Goal: Information Seeking & Learning: Learn about a topic

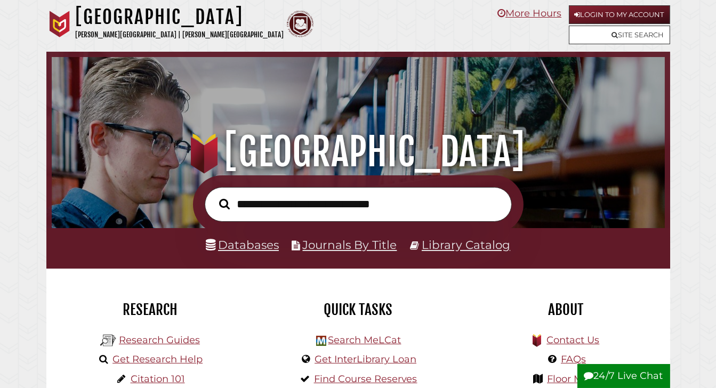
scroll to position [203, 608]
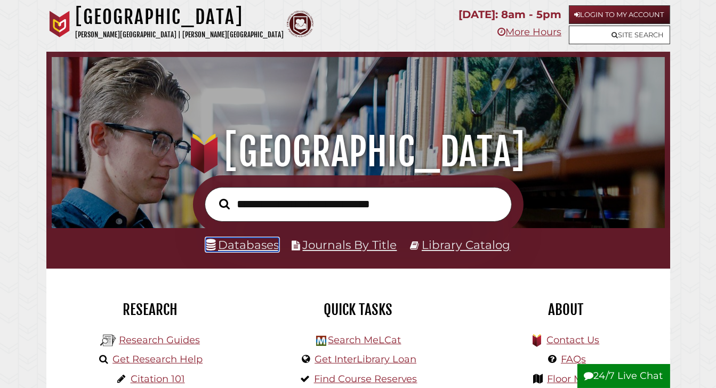
click at [248, 244] on link "Databases" at bounding box center [242, 245] width 73 height 14
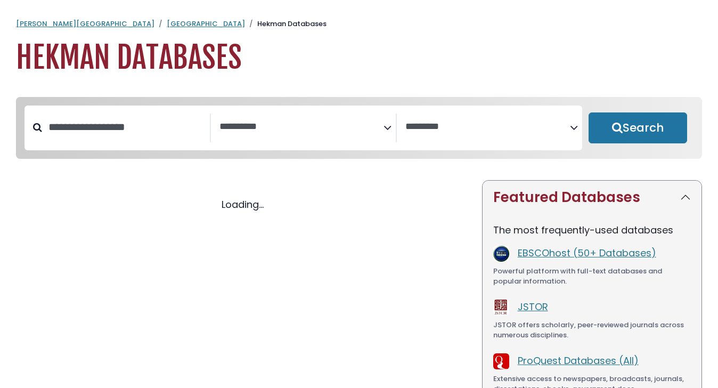
select select "Database Subject Filter"
select select "Database Vendors Filter"
select select "Database Subject Filter"
select select "Database Vendors Filter"
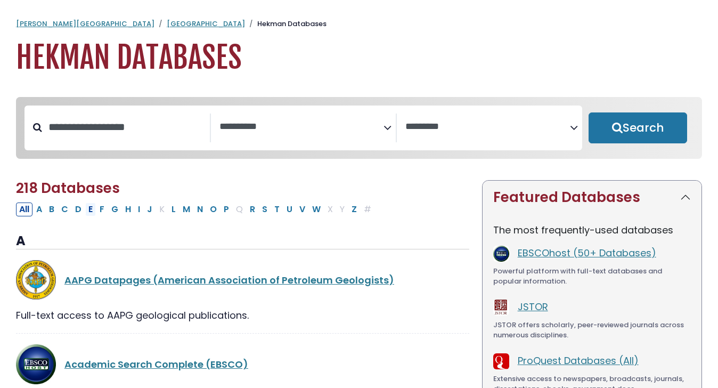
click at [90, 212] on button "E" at bounding box center [90, 210] width 11 height 14
select select "Database Subject Filter"
select select "Database Vendors Filter"
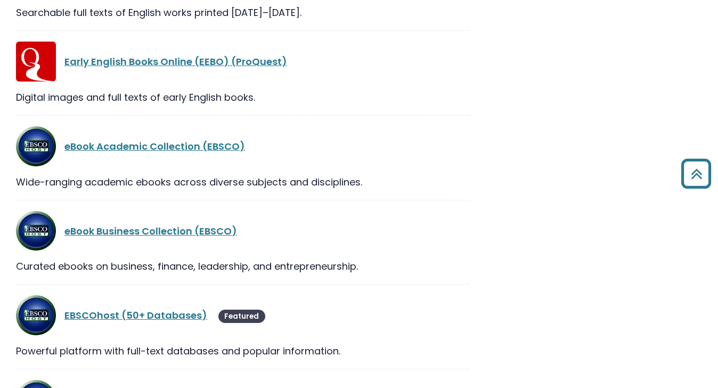
scroll to position [799, 0]
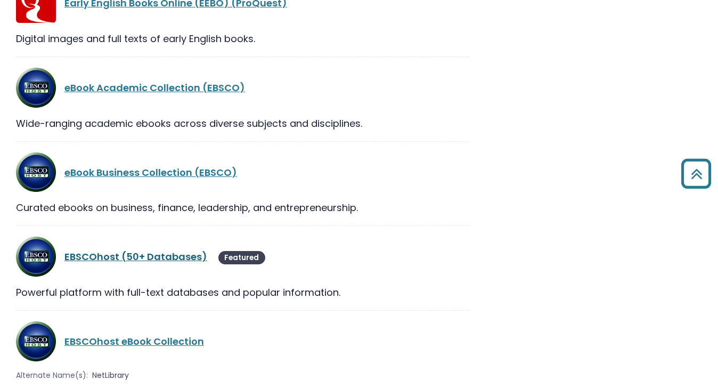
click at [132, 260] on link "EBSCOhost (50+ Databases)" at bounding box center [135, 256] width 143 height 13
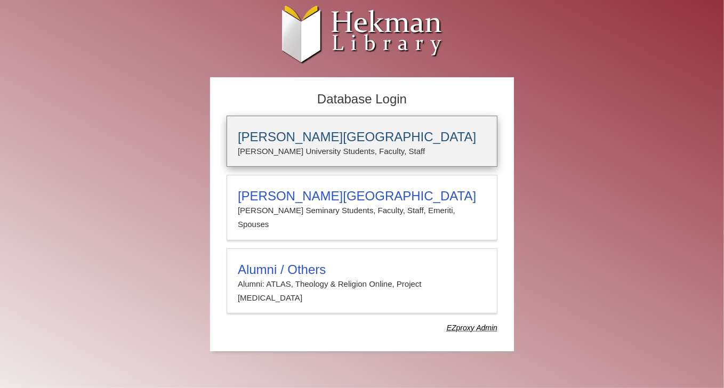
type input "******"
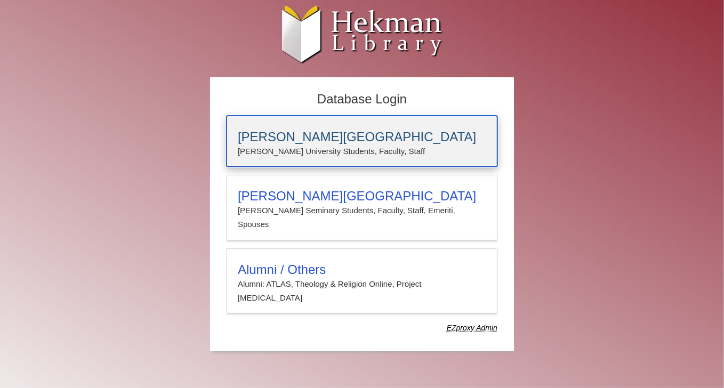
click at [310, 149] on p "Calvin University Students, Faculty, Staff" at bounding box center [362, 151] width 248 height 14
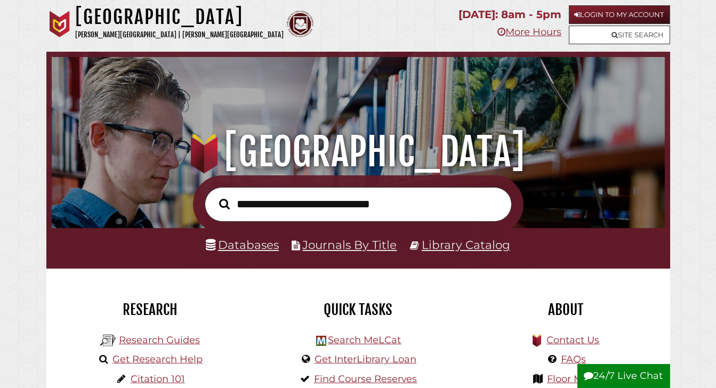
scroll to position [203, 608]
click at [235, 246] on link "Databases" at bounding box center [242, 245] width 73 height 14
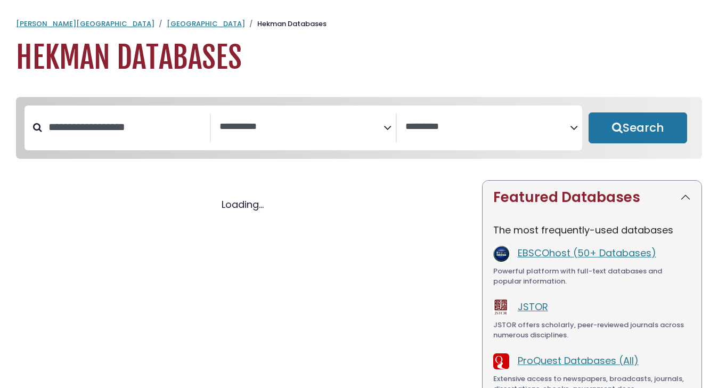
select select "Database Subject Filter"
select select "Database Vendors Filter"
select select "Database Subject Filter"
select select "Database Vendors Filter"
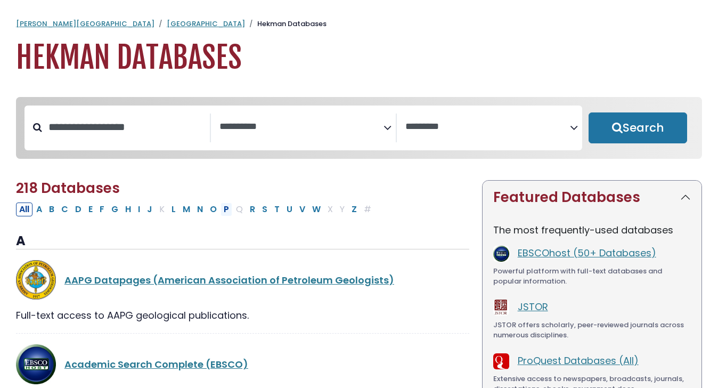
click at [223, 207] on button "P" at bounding box center [227, 210] width 12 height 14
select select "Database Subject Filter"
select select "Database Vendors Filter"
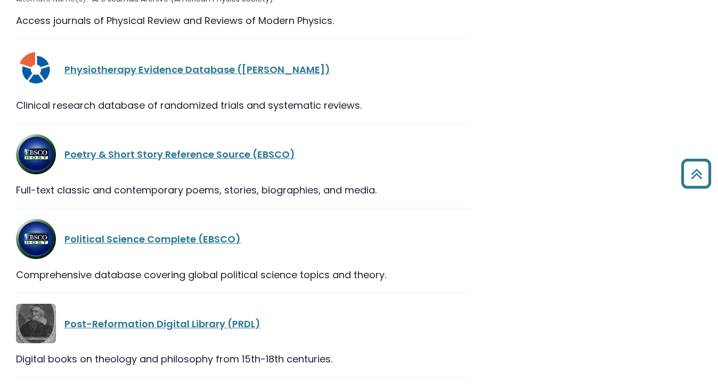
scroll to position [906, 0]
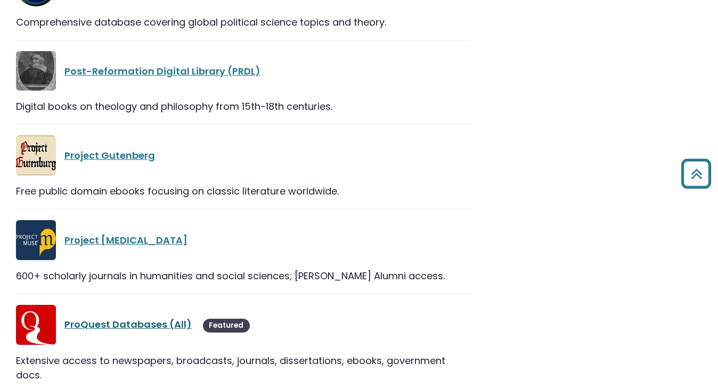
click at [121, 327] on link "ProQuest Databases (All)" at bounding box center [127, 324] width 127 height 13
